Goal: Task Accomplishment & Management: Complete application form

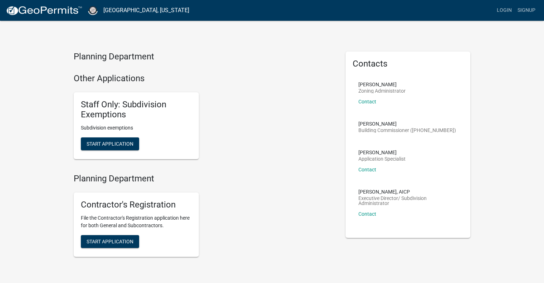
click at [89, 62] on h4 "Planning Department" at bounding box center [204, 57] width 261 height 10
click at [368, 214] on link "Contact" at bounding box center [367, 214] width 18 height 6
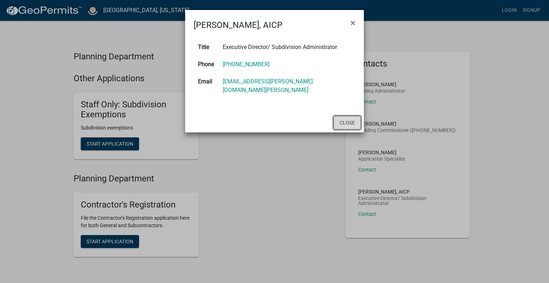
click at [341, 116] on button "Close" at bounding box center [348, 123] width 28 height 14
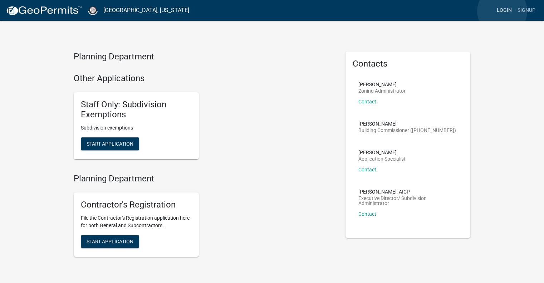
click at [502, 11] on link "Login" at bounding box center [504, 11] width 21 height 14
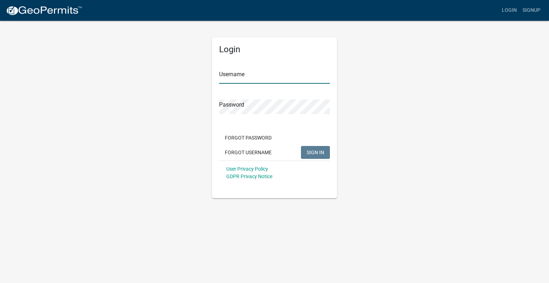
click at [250, 73] on input "Username" at bounding box center [274, 76] width 111 height 15
type input "ben.thompson"
click at [316, 150] on span "SIGN IN" at bounding box center [316, 152] width 18 height 6
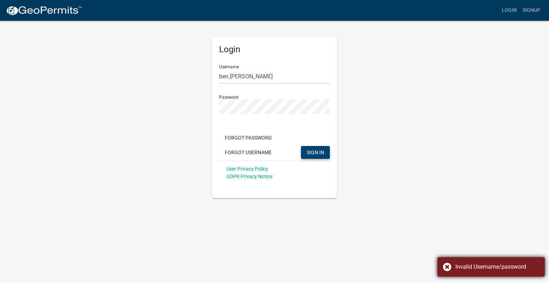
click at [464, 263] on div "Invalid Username/password" at bounding box center [498, 267] width 84 height 9
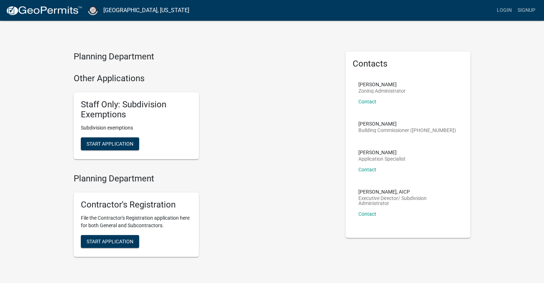
click at [117, 59] on h4 "Planning Department" at bounding box center [204, 57] width 261 height 10
click at [94, 55] on h4 "Planning Department" at bounding box center [204, 57] width 261 height 10
click at [97, 142] on span "Start Application" at bounding box center [110, 144] width 47 height 6
click at [369, 214] on link "Contact" at bounding box center [367, 214] width 18 height 6
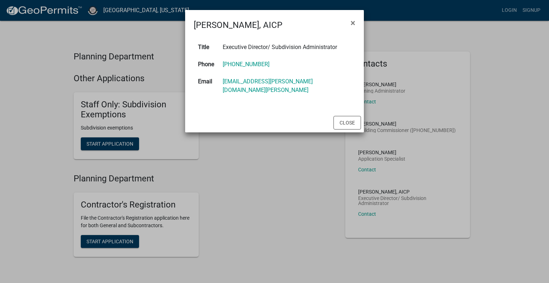
click at [112, 34] on ngb-modal-window "Arin Shaver, AICP × Title Executive Director/ Subdivision Administrator Phone (…" at bounding box center [274, 141] width 549 height 283
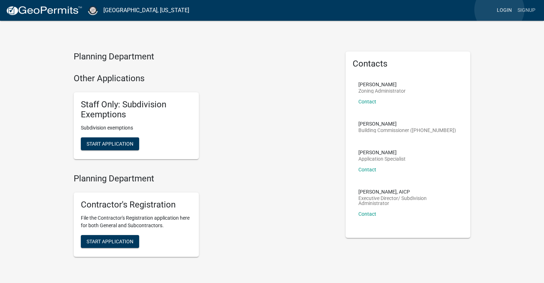
click at [499, 10] on link "Login" at bounding box center [504, 11] width 21 height 14
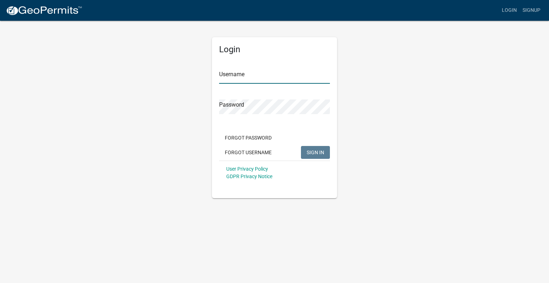
click at [243, 77] on input "Username" at bounding box center [274, 76] width 111 height 15
click at [263, 79] on input "ben.thompson" at bounding box center [274, 76] width 111 height 15
type input "ben.thompson@sciteam.com"
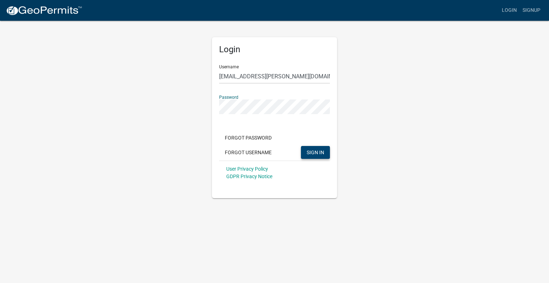
click at [311, 153] on span "SIGN IN" at bounding box center [316, 152] width 18 height 6
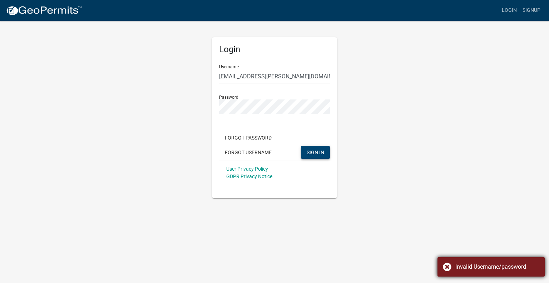
click at [465, 267] on div "Invalid Username/password" at bounding box center [498, 267] width 84 height 9
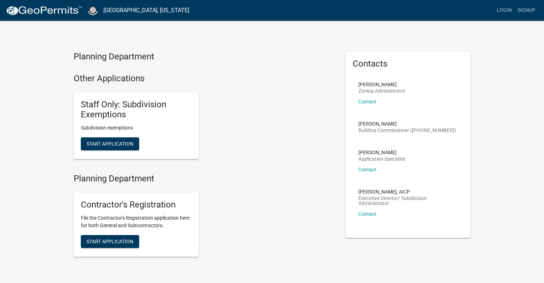
click at [39, 16] on link at bounding box center [44, 10] width 77 height 15
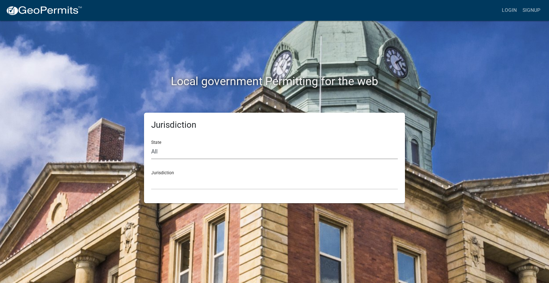
click at [186, 153] on select "All [US_STATE] [US_STATE] [US_STATE] [US_STATE] [US_STATE] [US_STATE] [US_STATE…" at bounding box center [274, 151] width 247 height 15
select select "[US_STATE]"
click at [151, 144] on select "All [US_STATE] [US_STATE] [US_STATE] [US_STATE] [US_STATE] [US_STATE] [US_STATE…" at bounding box center [274, 151] width 247 height 15
click at [170, 180] on select "City of [GEOGRAPHIC_DATA], [US_STATE] City of [GEOGRAPHIC_DATA], [US_STATE] Cit…" at bounding box center [274, 182] width 247 height 15
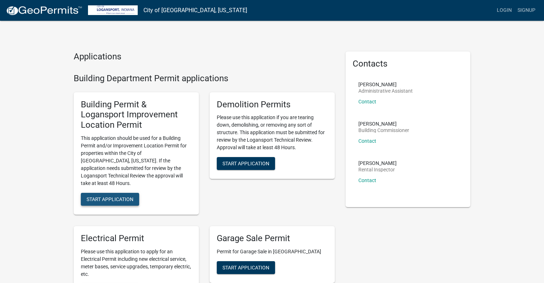
click at [107, 196] on span "Start Application" at bounding box center [110, 199] width 47 height 6
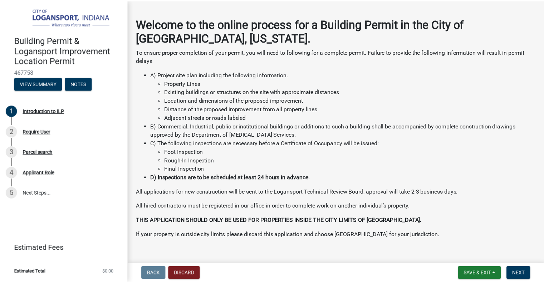
scroll to position [34, 0]
